Goal: Task Accomplishment & Management: Complete application form

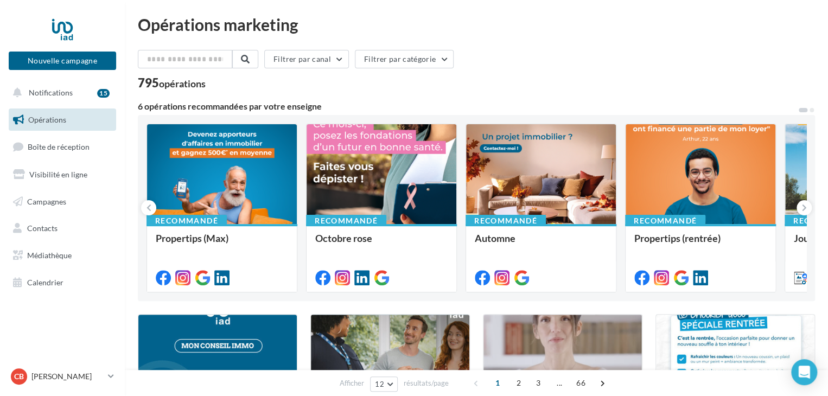
scroll to position [2, 0]
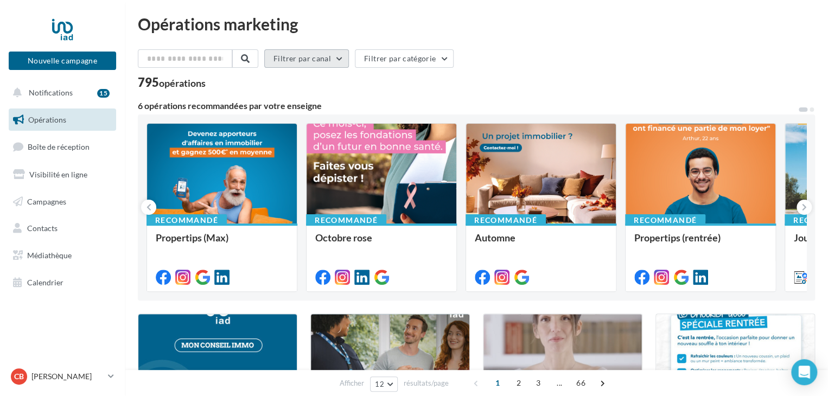
click at [321, 58] on button "Filtrer par canal" at bounding box center [306, 58] width 85 height 18
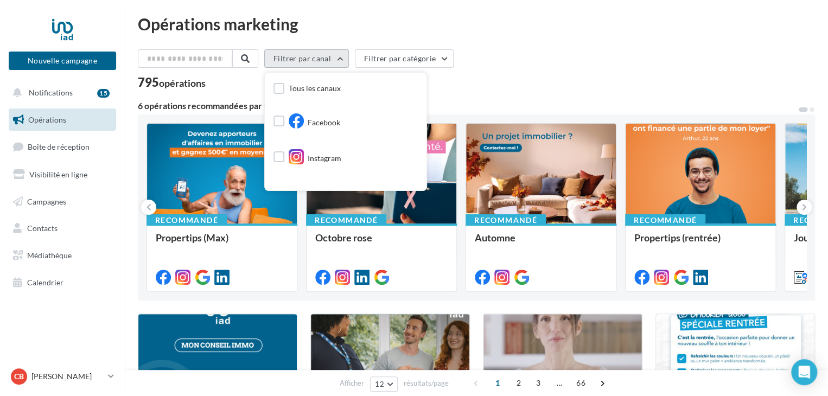
click at [321, 58] on button "Filtrer par canal" at bounding box center [306, 58] width 85 height 18
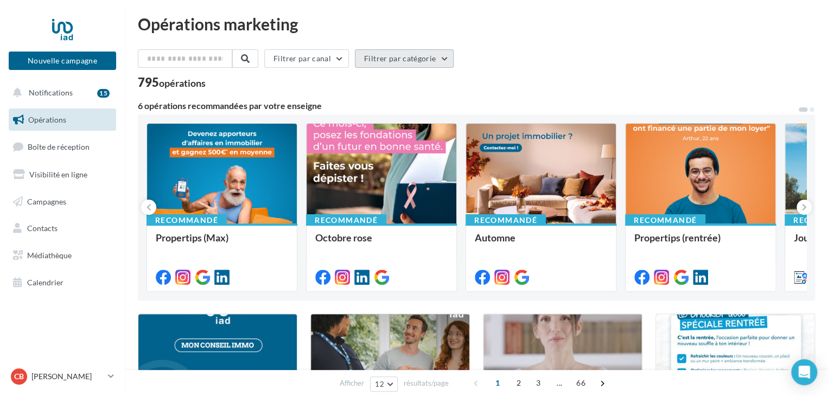
click at [391, 57] on button "Filtrer par catégorie" at bounding box center [404, 58] width 99 height 18
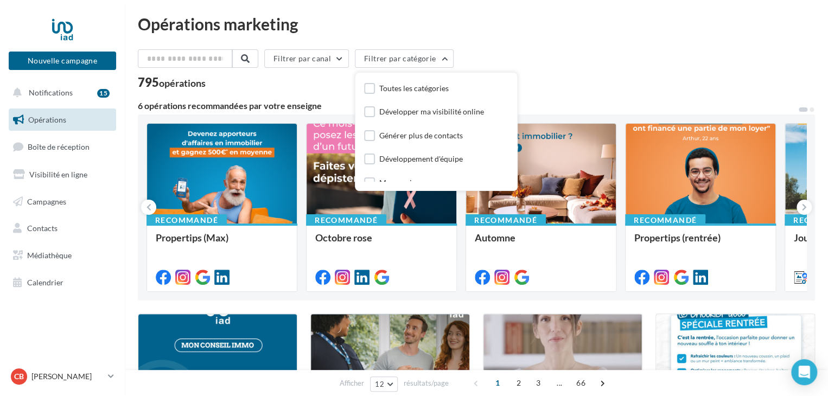
click at [482, 55] on div "Filtrer par canal Filtrer par catégorie Toutes les catégories Développer ma vis…" at bounding box center [476, 60] width 677 height 23
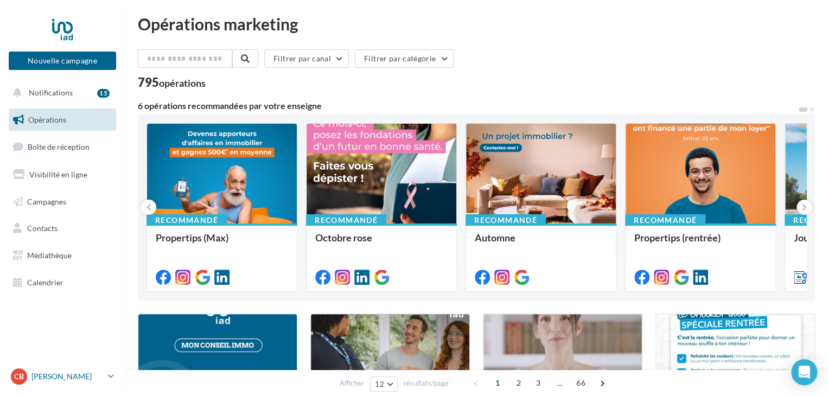
click at [58, 377] on p "[PERSON_NAME]" at bounding box center [67, 376] width 72 height 11
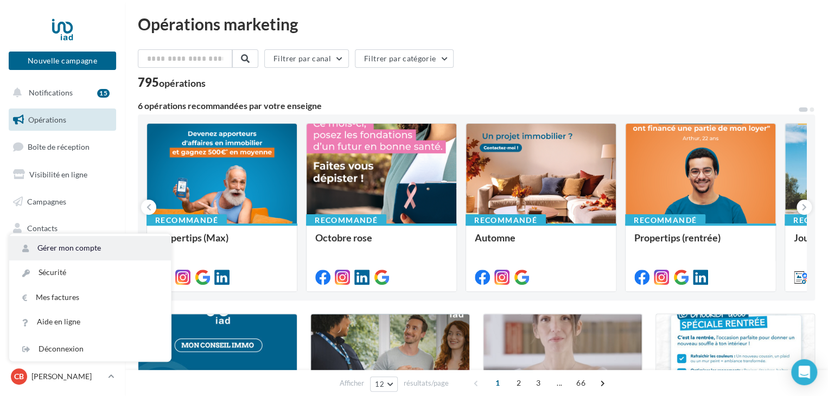
click at [62, 244] on link "Gérer mon compte" at bounding box center [90, 248] width 162 height 24
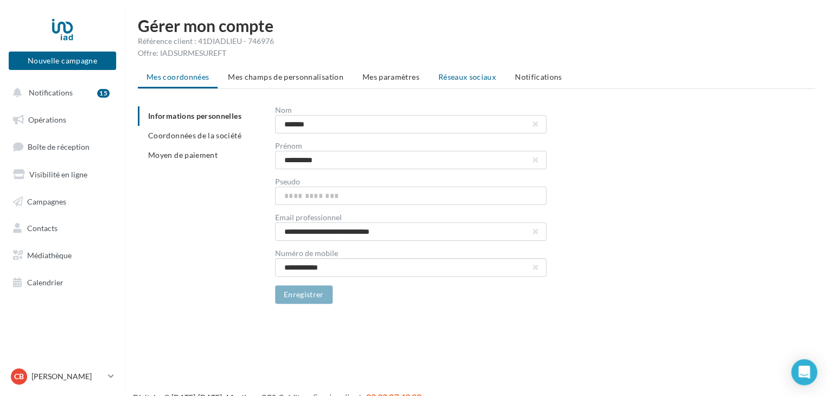
click at [454, 72] on span "Réseaux sociaux" at bounding box center [468, 76] width 58 height 9
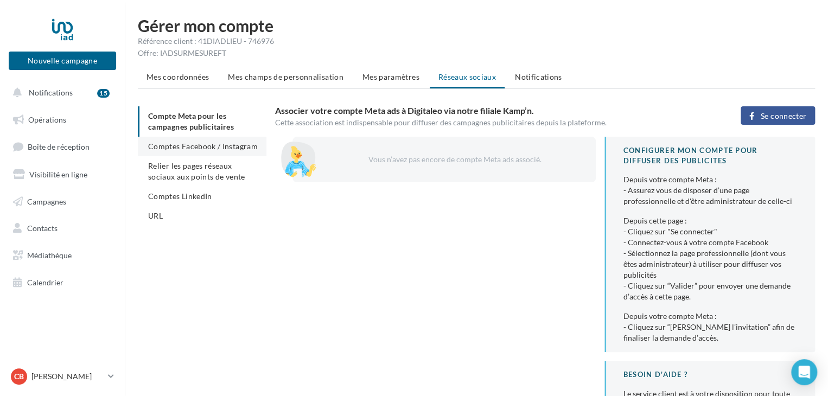
click at [228, 147] on span "Comptes Facebook / Instagram" at bounding box center [203, 146] width 110 height 9
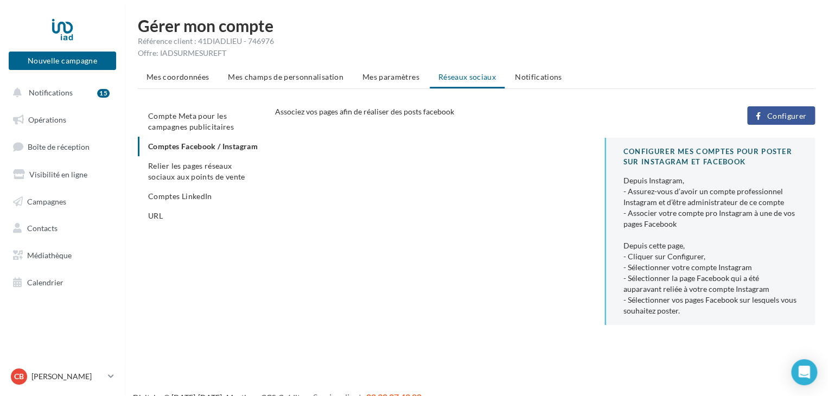
click at [796, 119] on span "Configurer" at bounding box center [787, 116] width 40 height 9
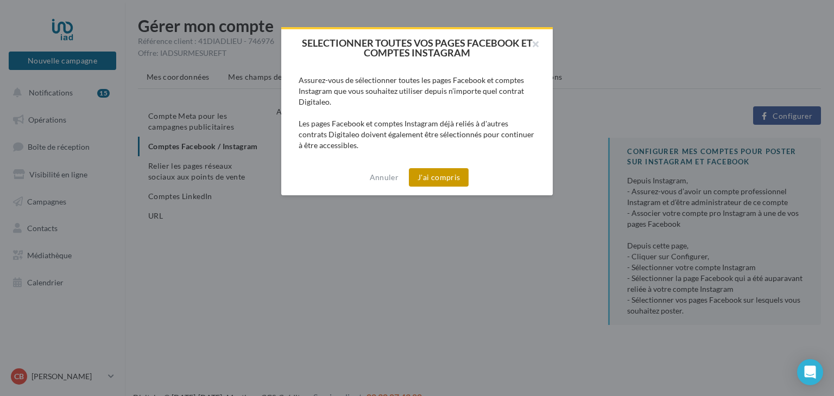
click at [449, 183] on button "J'ai compris" at bounding box center [439, 177] width 60 height 18
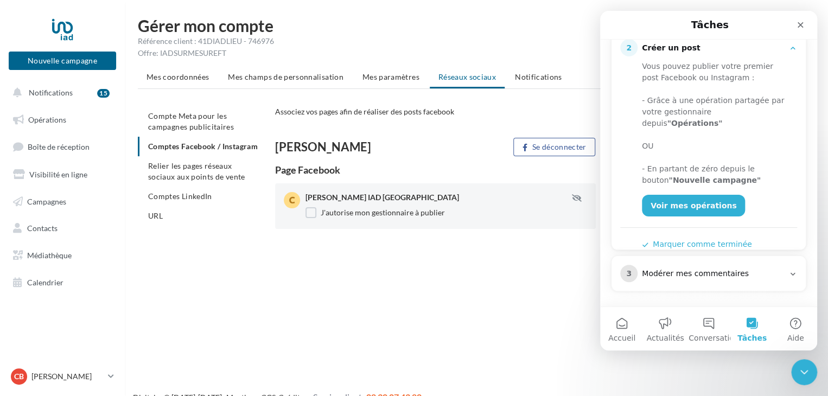
scroll to position [17, 0]
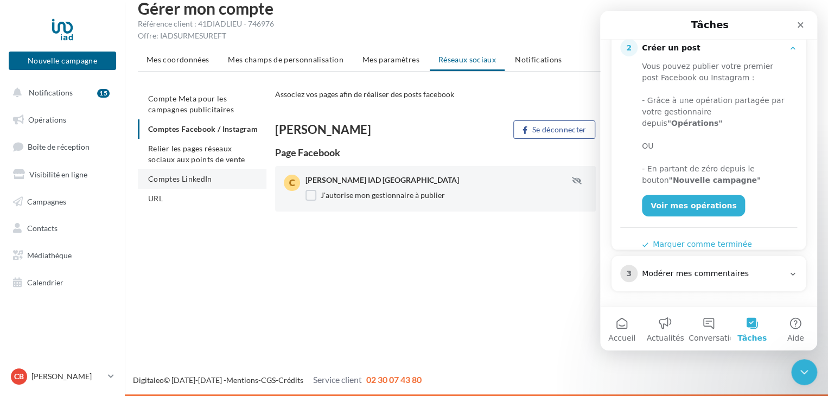
click at [192, 183] on span "Comptes LinkedIn" at bounding box center [180, 178] width 64 height 9
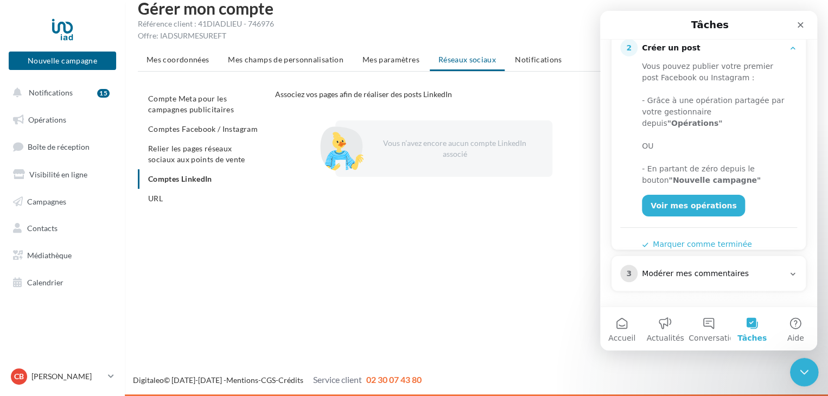
click at [803, 371] on icon "Fermer le Messenger Intercom" at bounding box center [802, 370] width 13 height 13
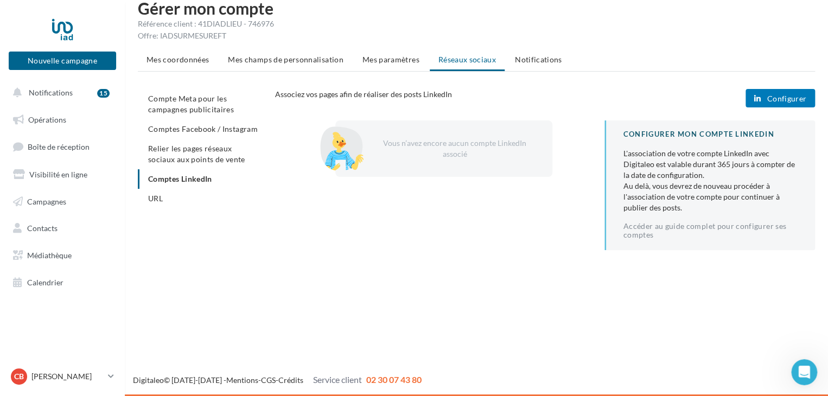
click at [784, 95] on span "Configurer" at bounding box center [787, 98] width 40 height 9
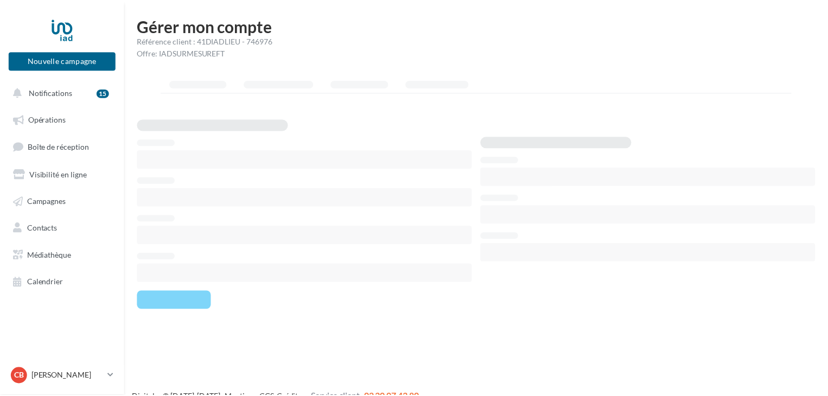
scroll to position [17, 0]
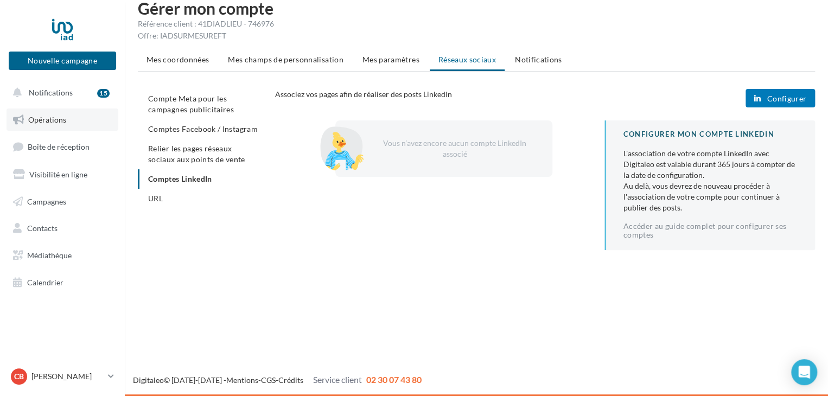
click at [49, 119] on span "Opérations" at bounding box center [47, 119] width 38 height 9
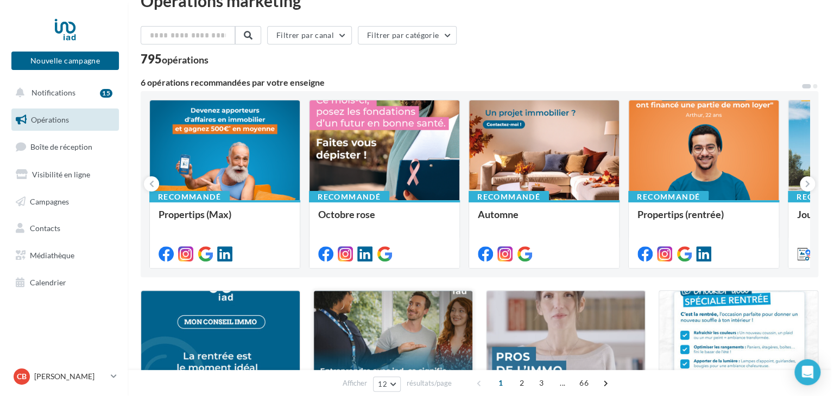
scroll to position [24, 0]
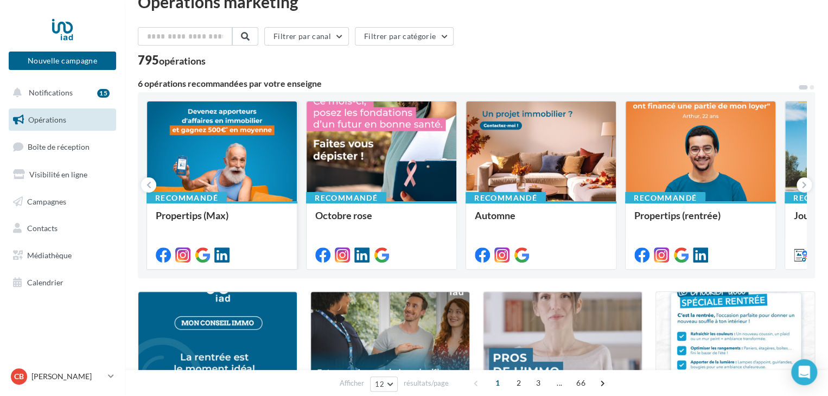
click at [227, 158] on div at bounding box center [222, 151] width 150 height 101
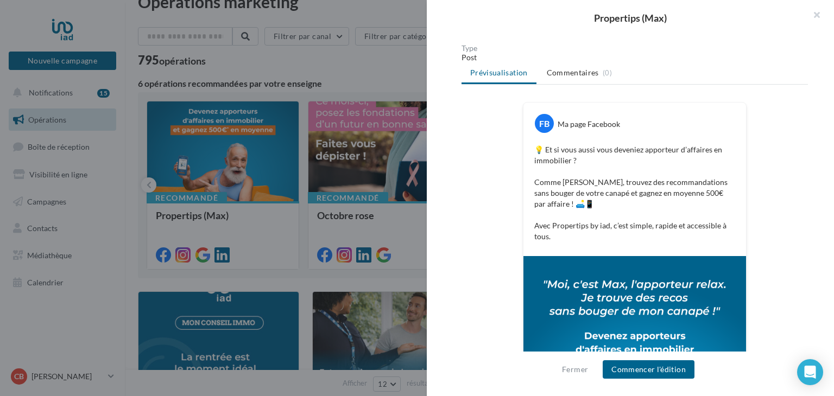
scroll to position [300, 0]
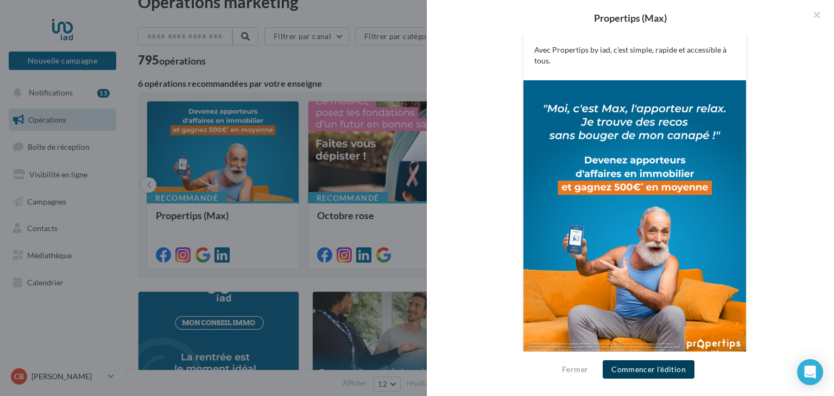
click at [675, 371] on button "Commencer l'édition" at bounding box center [648, 369] width 92 height 18
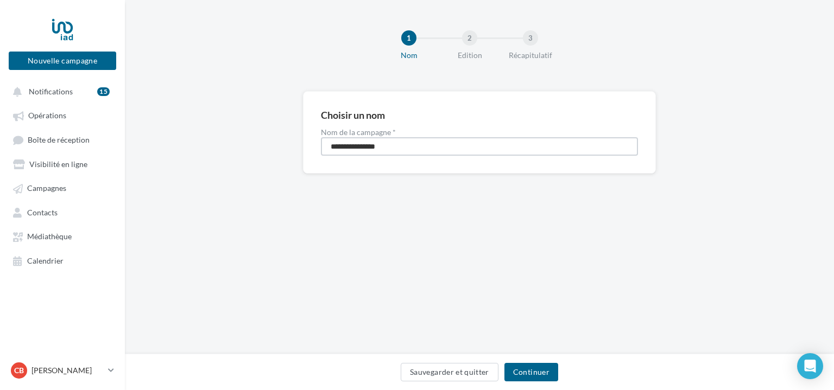
click at [488, 150] on input "**********" at bounding box center [479, 146] width 317 height 18
type input "**********"
click at [535, 373] on button "Continuer" at bounding box center [531, 372] width 54 height 18
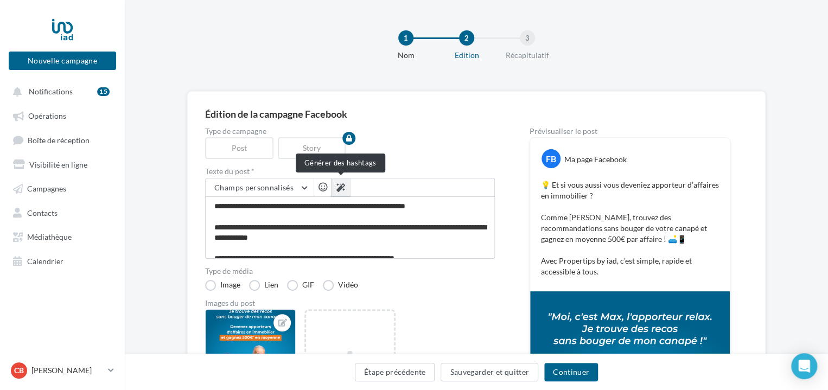
click at [340, 183] on icon at bounding box center [340, 187] width 9 height 9
type textarea "**********"
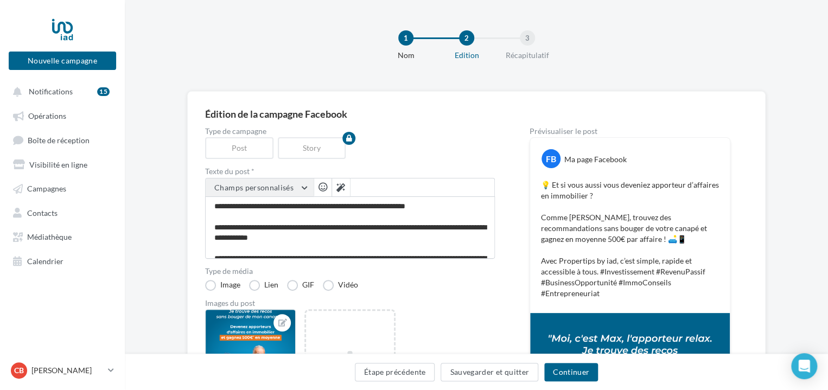
click at [284, 193] on button "Champs personnalisés" at bounding box center [260, 188] width 108 height 18
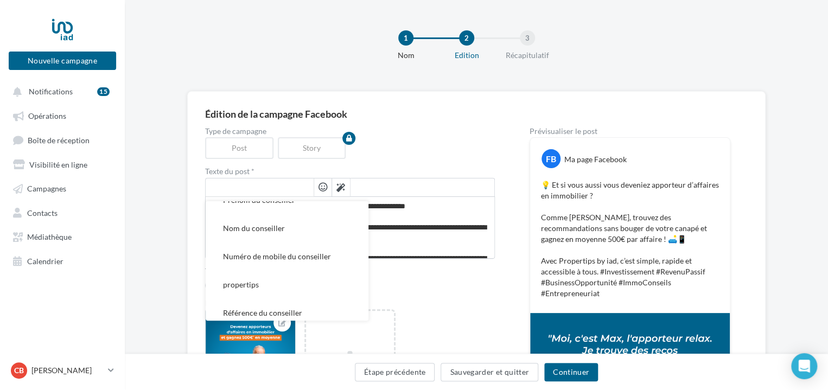
scroll to position [252, 0]
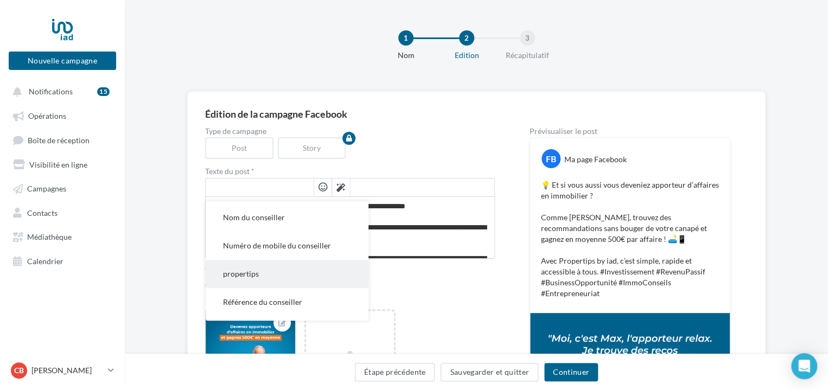
click at [244, 274] on span "propertips" at bounding box center [241, 273] width 36 height 9
type textarea "**********"
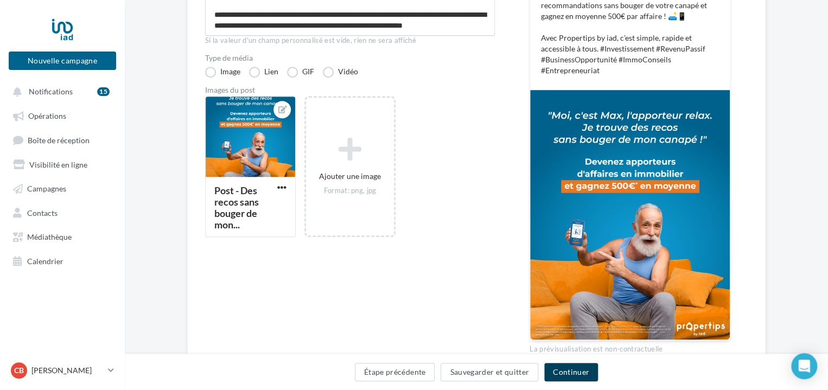
scroll to position [30, 0]
click at [582, 376] on button "Continuer" at bounding box center [571, 372] width 54 height 18
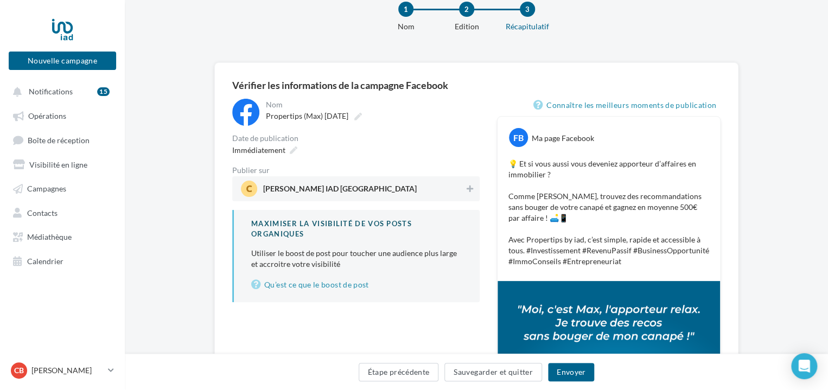
scroll to position [29, 0]
click at [297, 136] on div "Date de publication" at bounding box center [355, 138] width 247 height 8
click at [272, 150] on span "Immédiatement" at bounding box center [258, 149] width 53 height 9
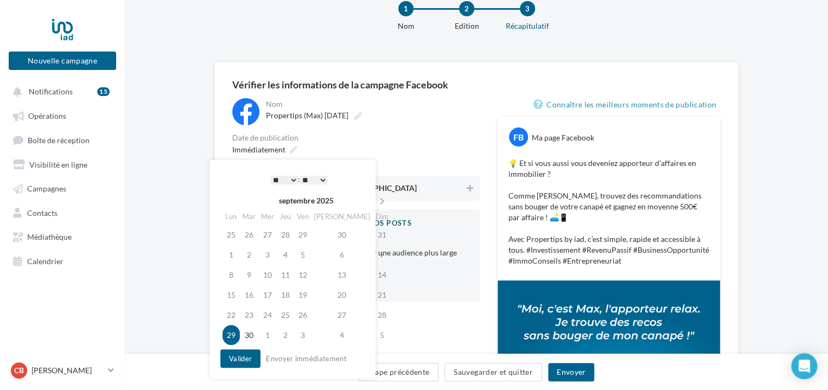
click at [279, 179] on select "* * * * * * * * * * ** ** ** ** ** ** ** ** ** ** ** ** ** **" at bounding box center [284, 180] width 27 height 9
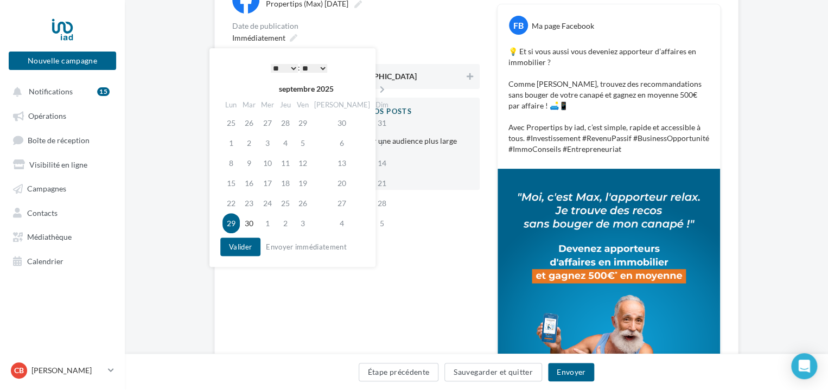
scroll to position [141, 0]
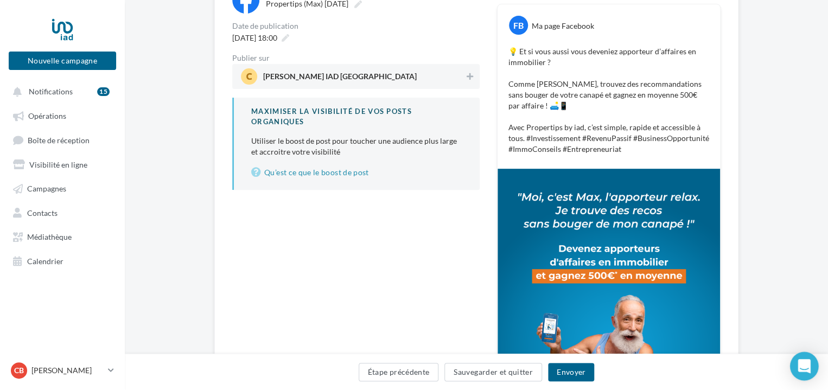
click at [803, 367] on icon "Open Intercom Messenger" at bounding box center [804, 366] width 12 height 14
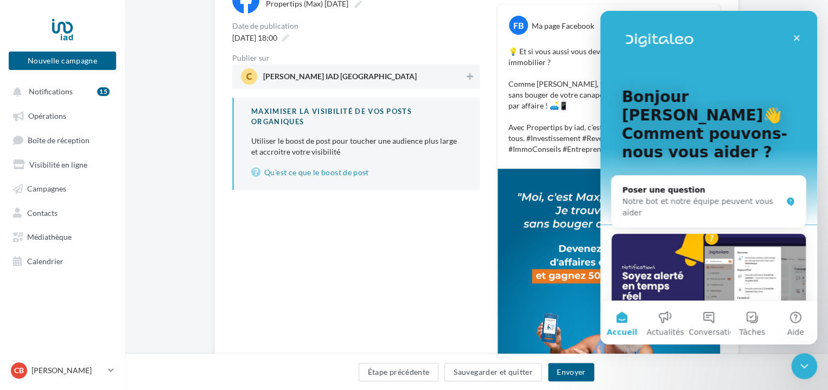
scroll to position [0, 0]
click at [678, 185] on div "Poser une question" at bounding box center [703, 190] width 160 height 11
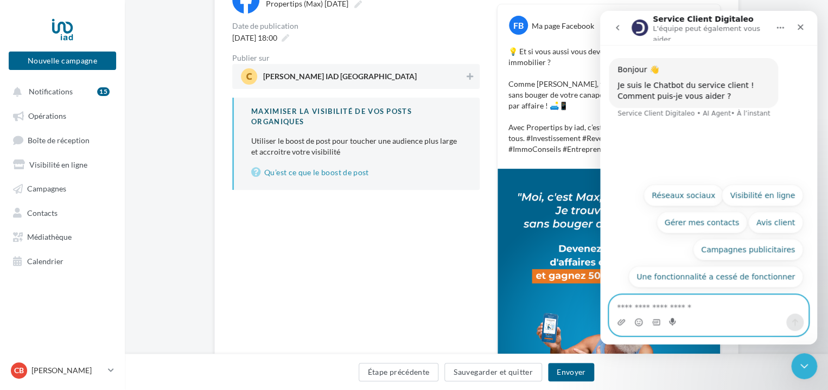
click at [672, 320] on icon "Start recording" at bounding box center [672, 322] width 7 height 8
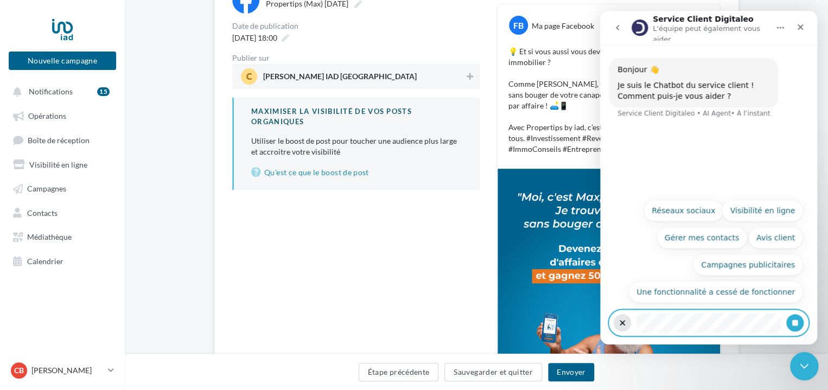
click at [802, 356] on div "Fermer le Messenger Intercom" at bounding box center [803, 365] width 26 height 26
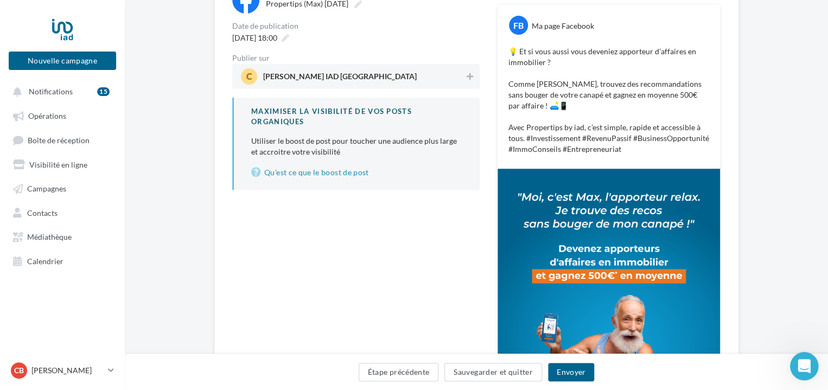
click at [801, 371] on div "Ouvrir le Messenger Intercom" at bounding box center [803, 365] width 36 height 36
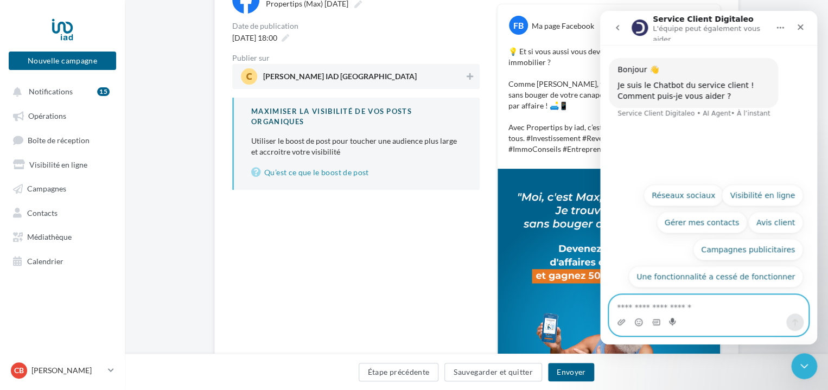
click at [675, 322] on icon "Start recording" at bounding box center [672, 322] width 7 height 8
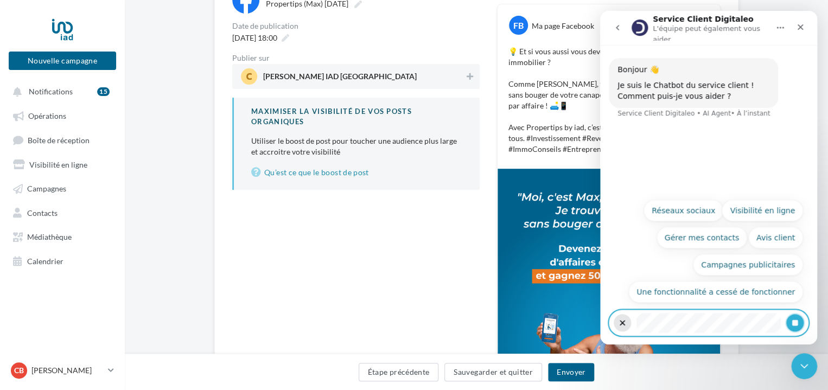
click at [798, 323] on icon "Stop recording" at bounding box center [795, 323] width 9 height 9
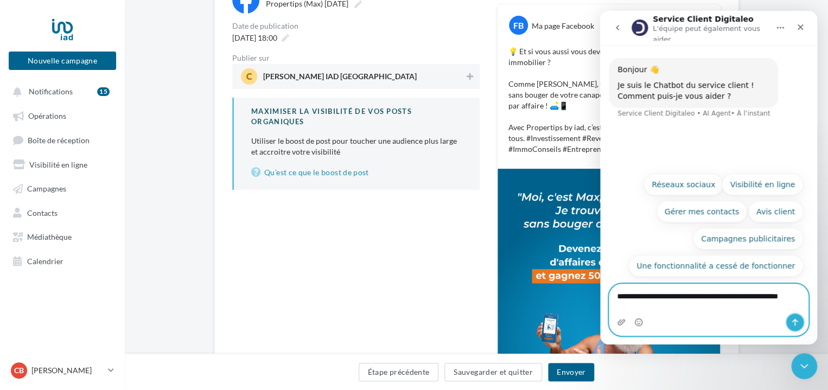
click at [796, 322] on icon "Envoyer un message…" at bounding box center [795, 322] width 9 height 9
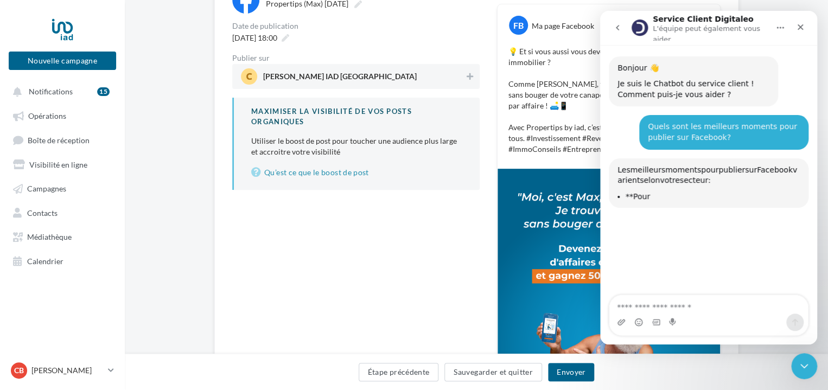
scroll to position [75, 0]
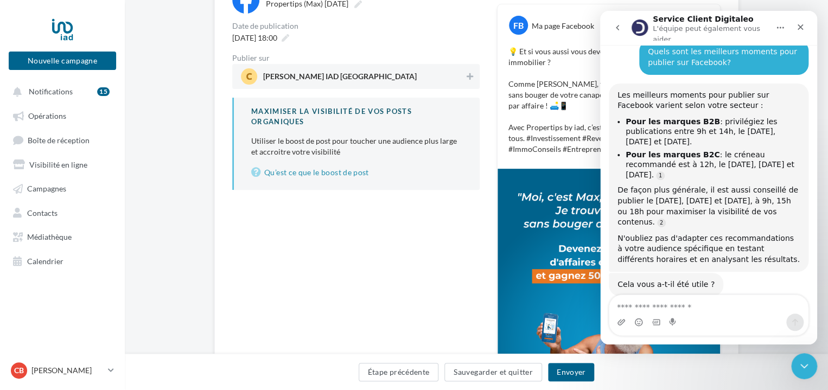
click at [410, 224] on div "**********" at bounding box center [355, 223] width 247 height 475
click at [801, 27] on icon "Fermer" at bounding box center [800, 27] width 9 height 9
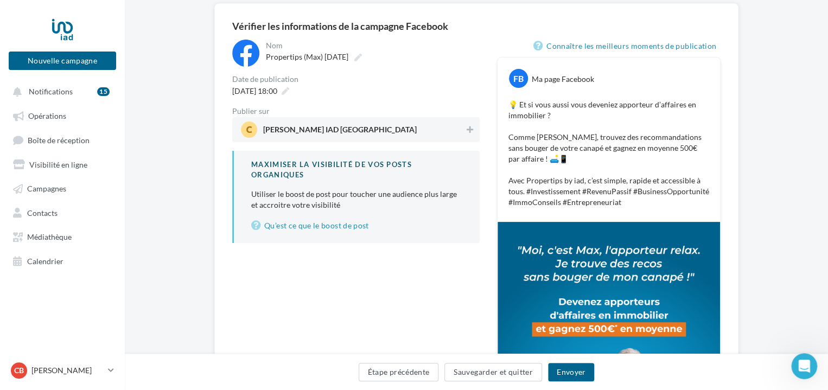
scroll to position [89, 0]
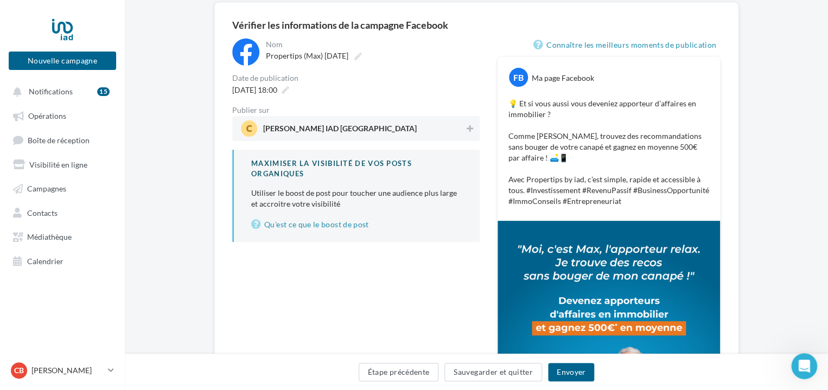
click at [352, 132] on span "Christophe Bonnamy IAD France" at bounding box center [340, 131] width 154 height 12
click at [575, 373] on button "Envoyer" at bounding box center [571, 372] width 46 height 18
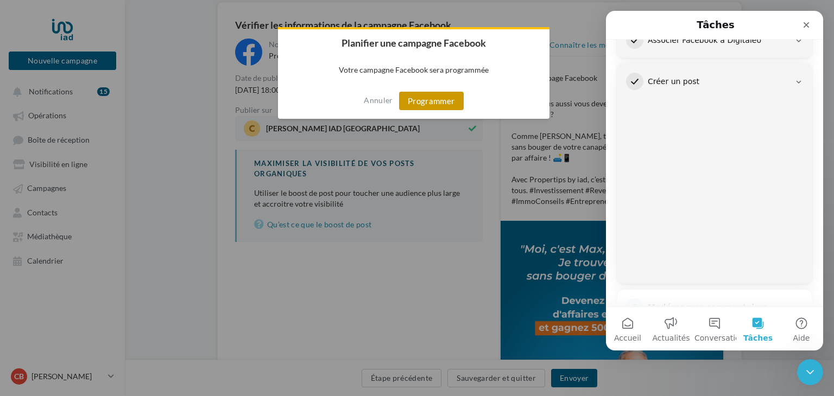
scroll to position [176, 0]
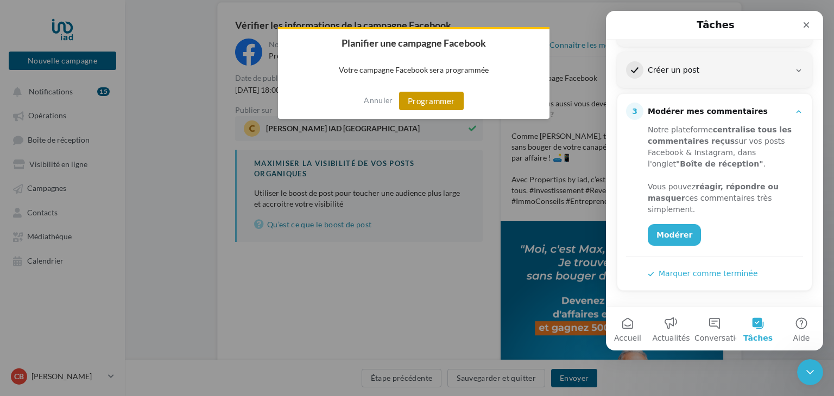
click at [423, 104] on button "Programmer" at bounding box center [431, 101] width 65 height 18
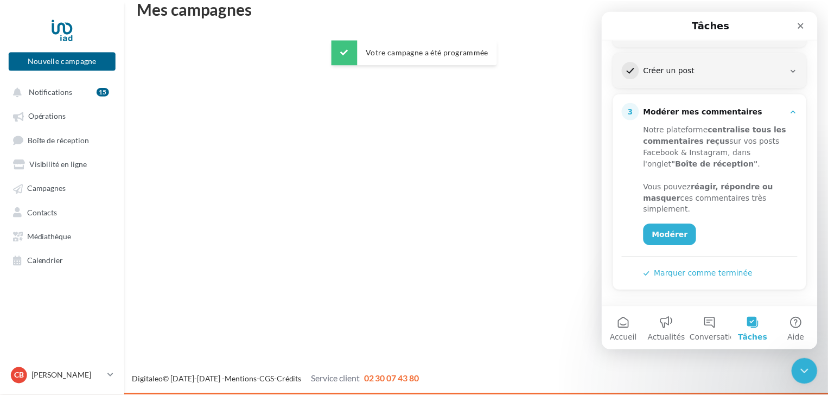
scroll to position [17, 0]
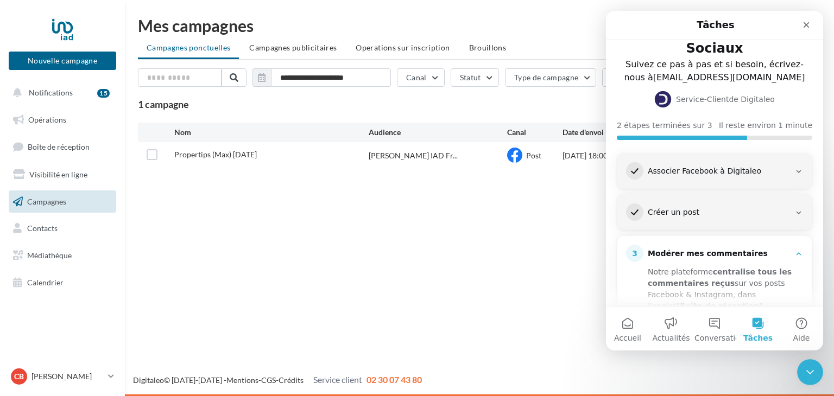
scroll to position [33, 0]
click at [815, 367] on div "Fermer le Messenger Intercom" at bounding box center [808, 371] width 26 height 26
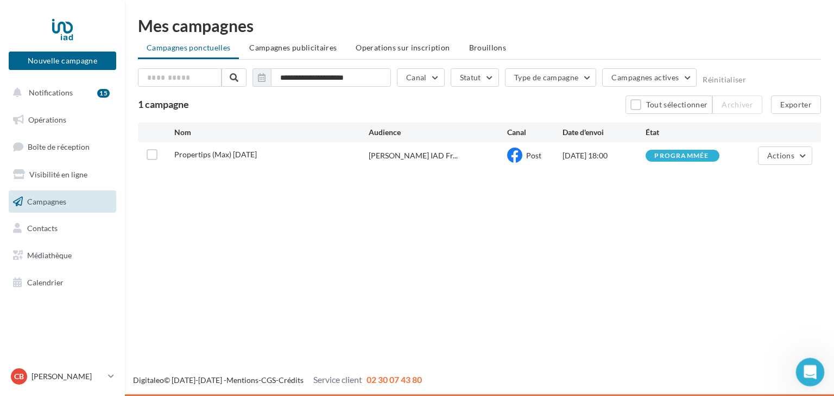
scroll to position [0, 0]
click at [797, 155] on button "Actions" at bounding box center [785, 156] width 54 height 18
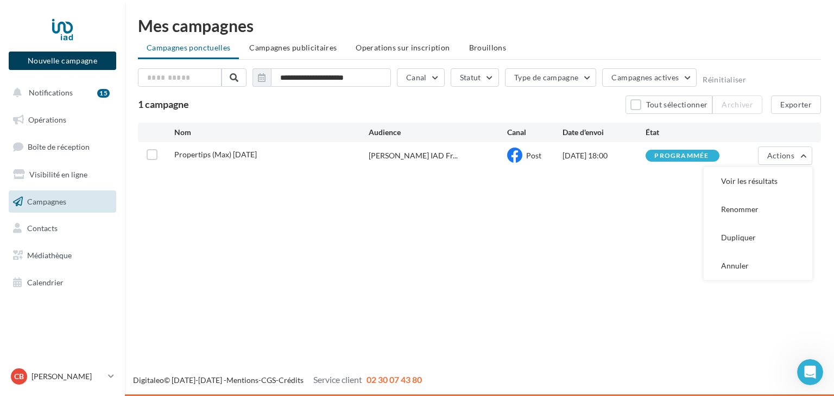
click at [87, 65] on button "Nouvelle campagne" at bounding box center [62, 61] width 107 height 18
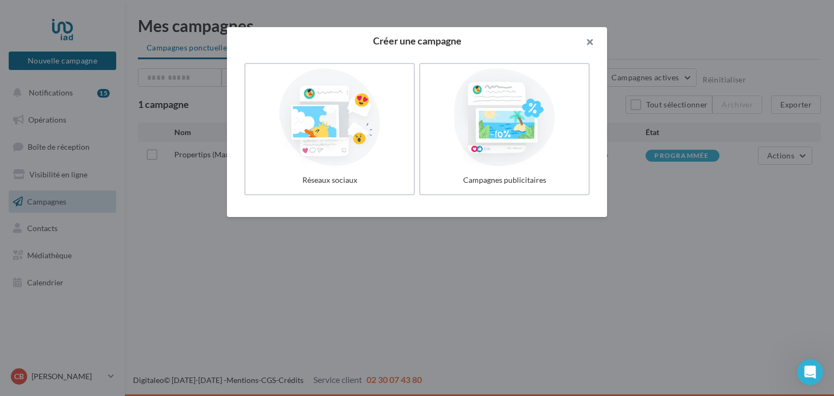
click at [589, 42] on button "button" at bounding box center [584, 43] width 43 height 33
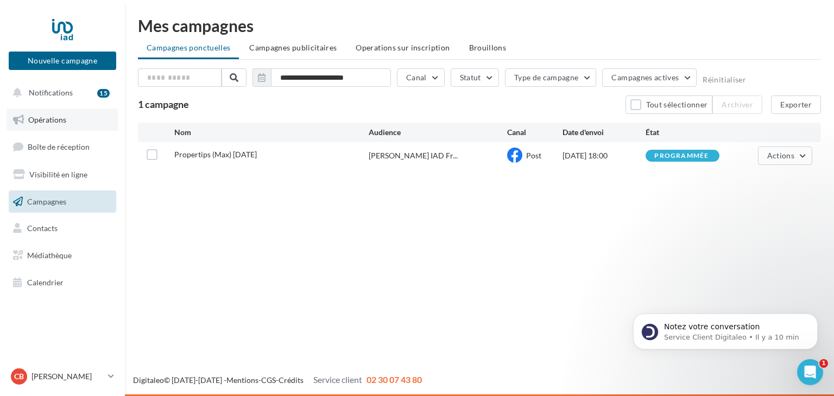
click at [42, 116] on span "Opérations" at bounding box center [47, 119] width 38 height 9
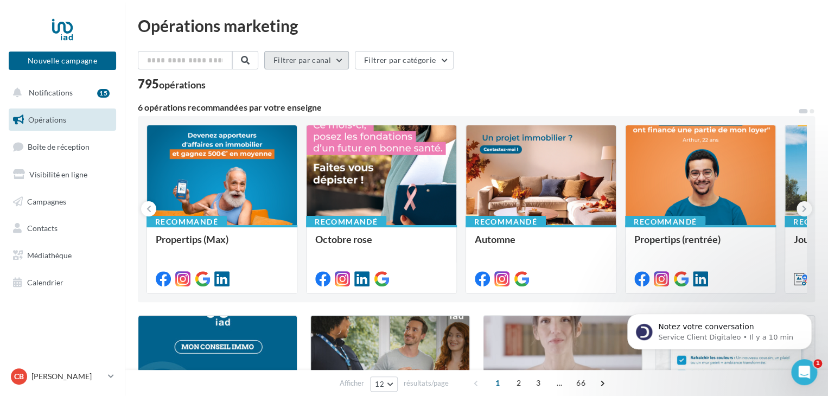
click at [329, 61] on button "Filtrer par canal" at bounding box center [306, 60] width 85 height 18
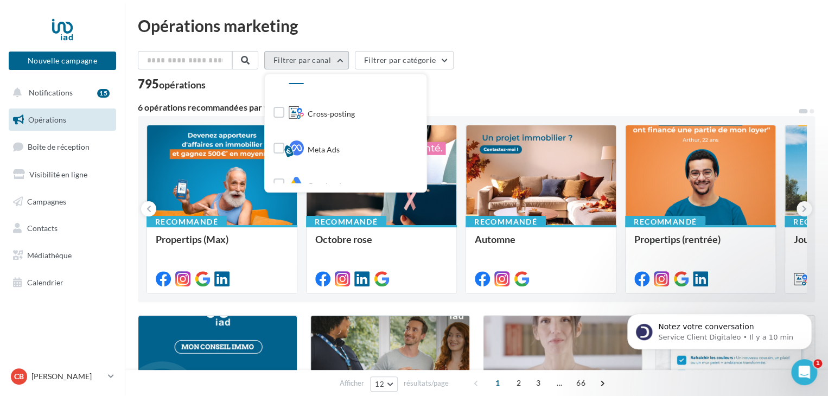
scroll to position [154, 0]
click at [348, 117] on span "Cross-posting" at bounding box center [331, 113] width 47 height 11
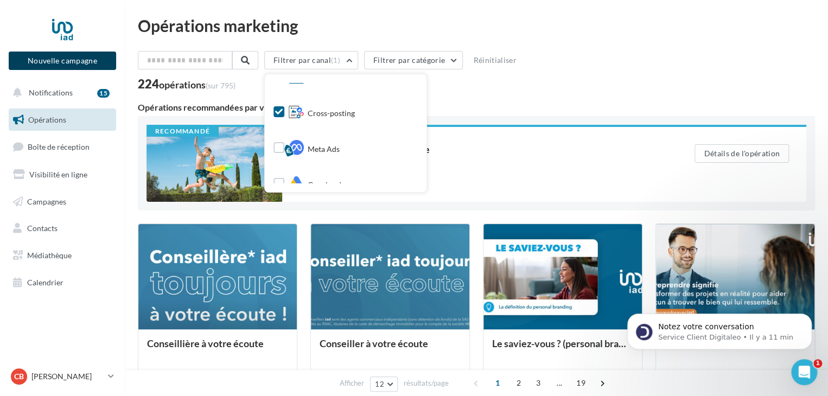
click at [59, 61] on button "Nouvelle campagne" at bounding box center [62, 61] width 107 height 18
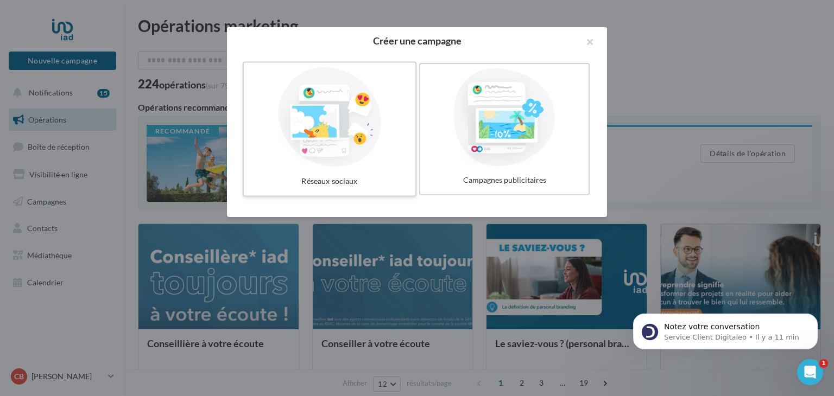
click at [355, 120] on div at bounding box center [329, 117] width 163 height 100
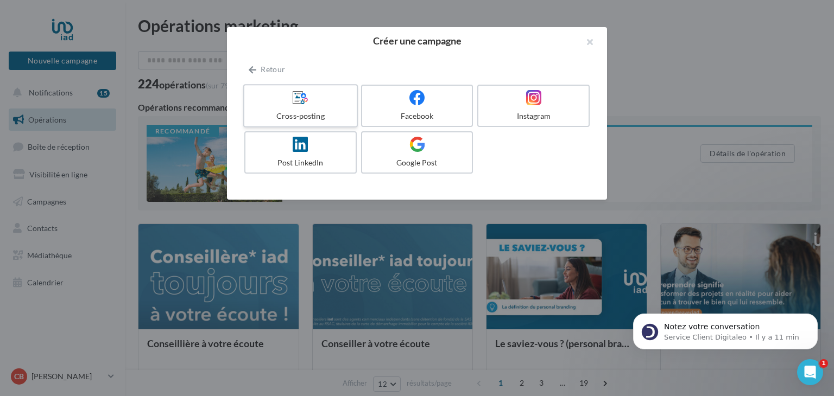
click at [313, 111] on div "Cross-posting" at bounding box center [300, 116] width 103 height 11
